Goal: Check status: Check status

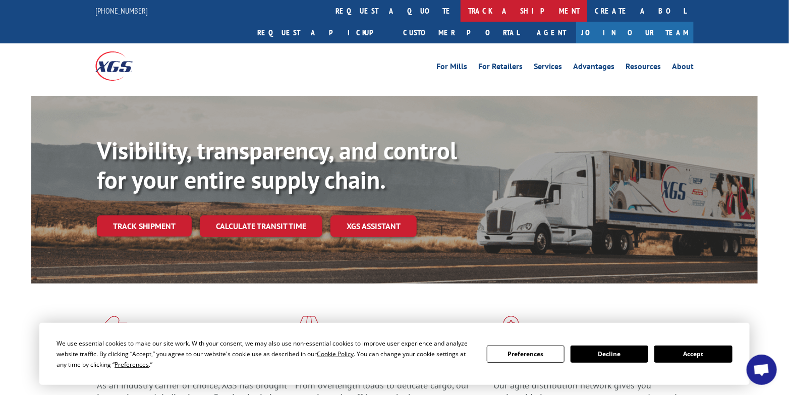
click at [461, 11] on link "track a shipment" at bounding box center [524, 11] width 127 height 22
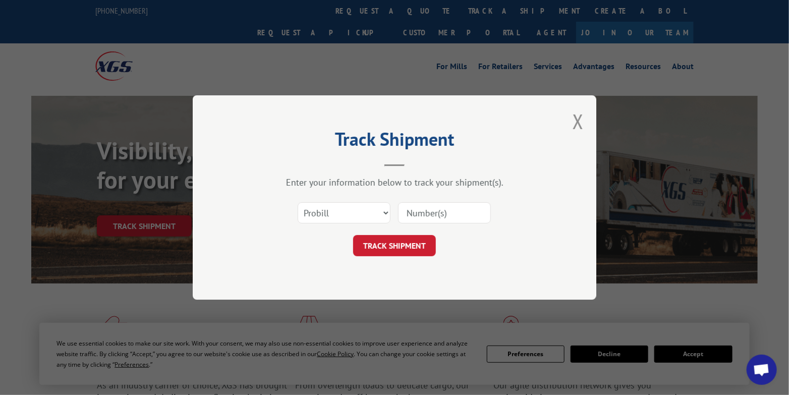
click at [429, 212] on input at bounding box center [444, 212] width 93 height 21
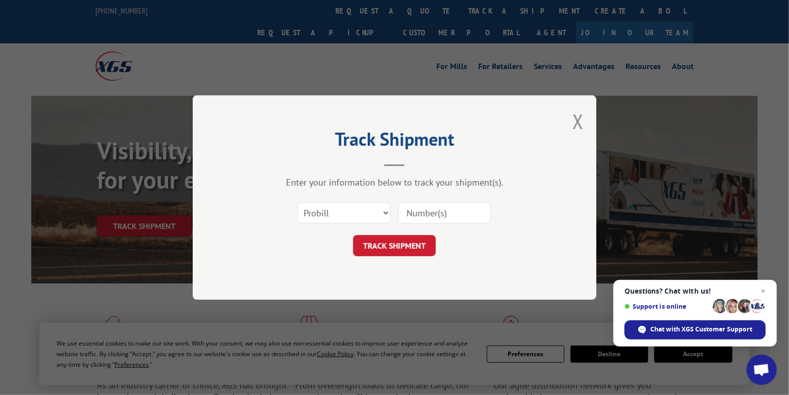
paste input "17503749"
type input "17503749"
click at [399, 245] on button "TRACK SHIPMENT" at bounding box center [394, 245] width 83 height 21
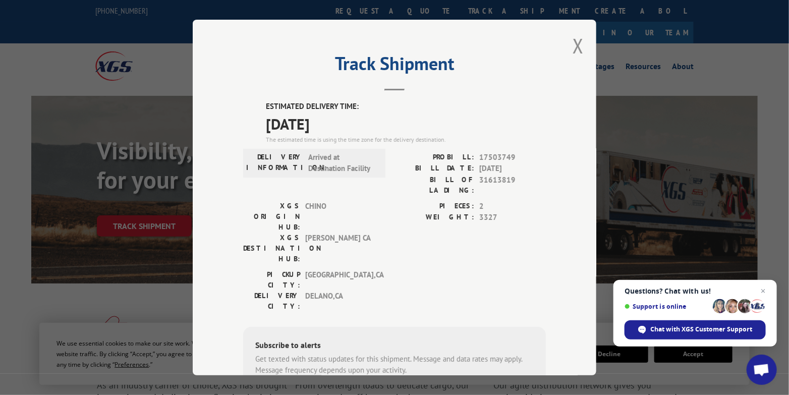
click at [329, 391] on input "+1 (___) ___-____" at bounding box center [307, 401] width 96 height 21
type input "[PHONE_NUMBER]"
click at [399, 391] on button "SUBSCRIBE" at bounding box center [392, 401] width 59 height 21
click at [574, 43] on button "Close modal" at bounding box center [578, 45] width 11 height 27
